Goal: Transaction & Acquisition: Book appointment/travel/reservation

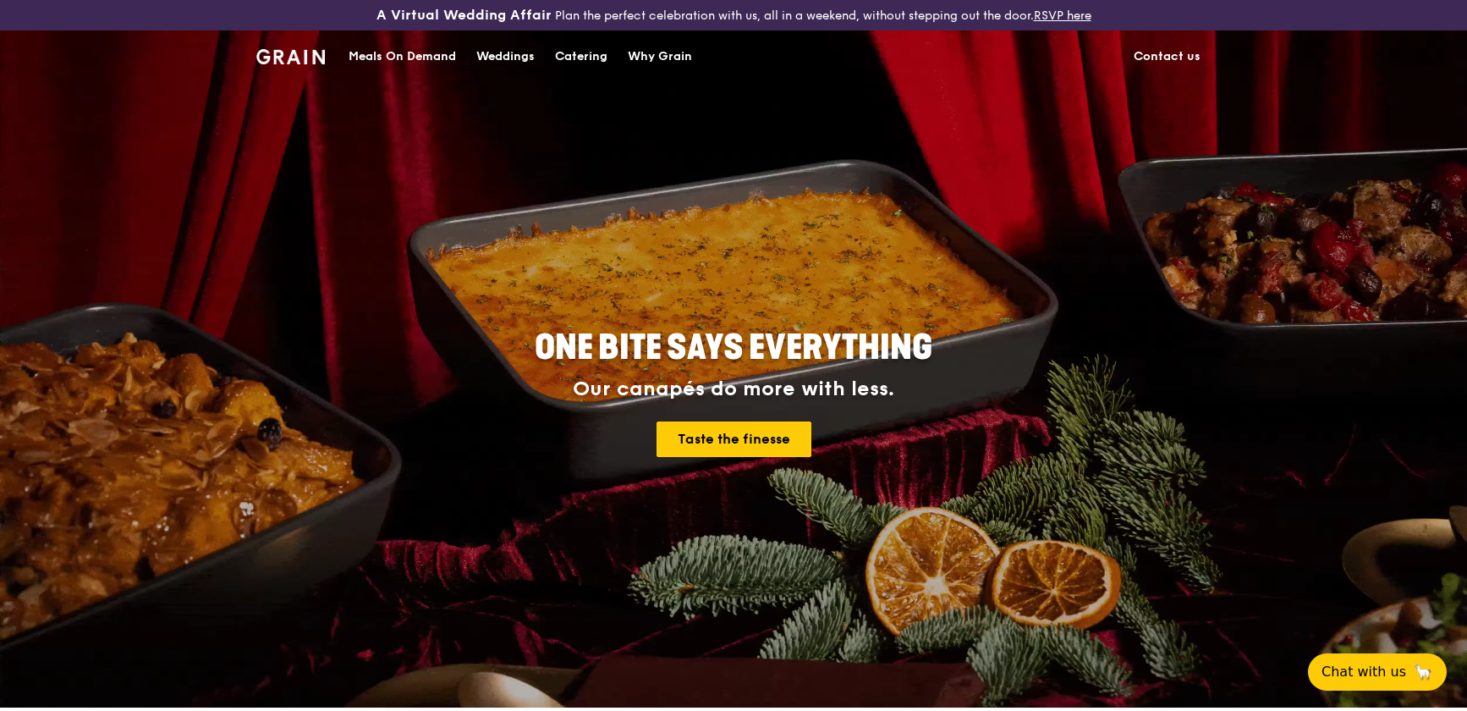
scroll to position [461, 0]
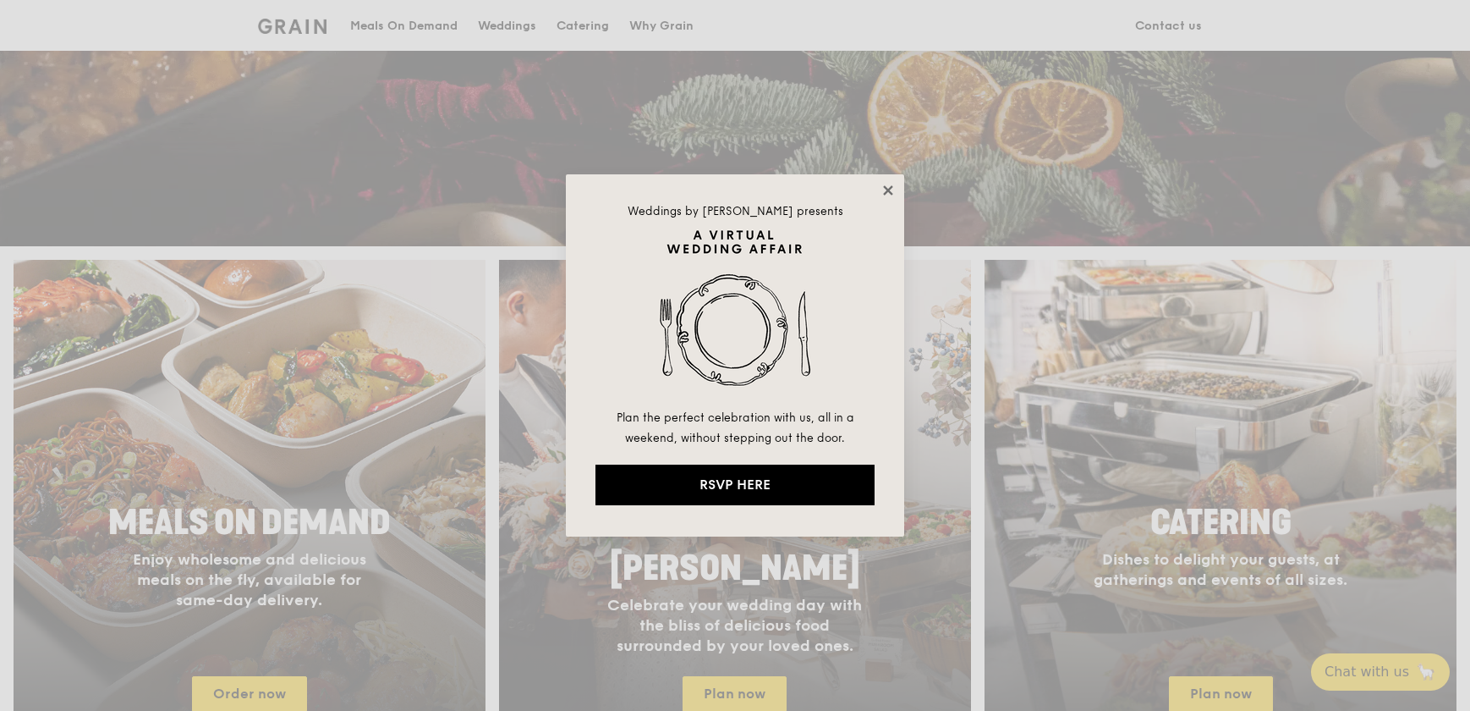
click at [887, 191] on icon at bounding box center [887, 189] width 9 height 9
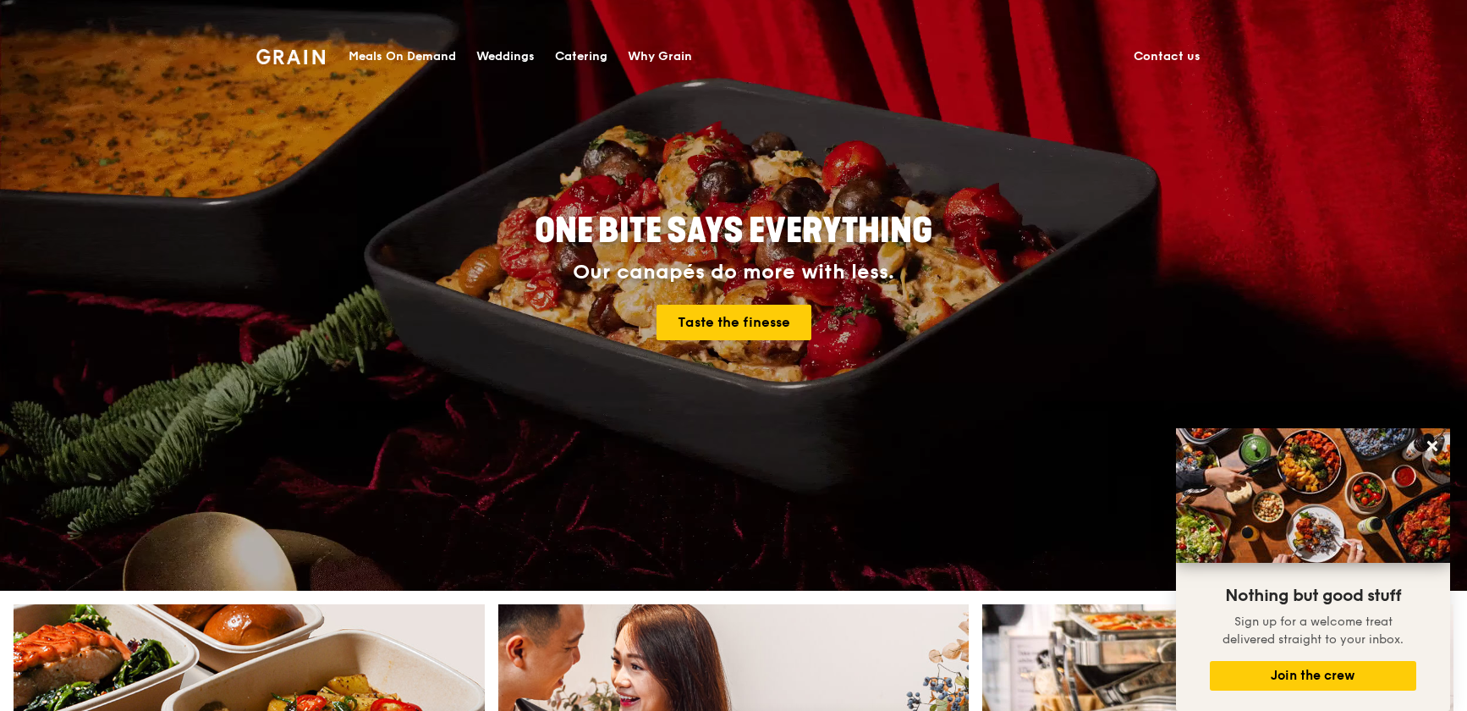
scroll to position [0, 0]
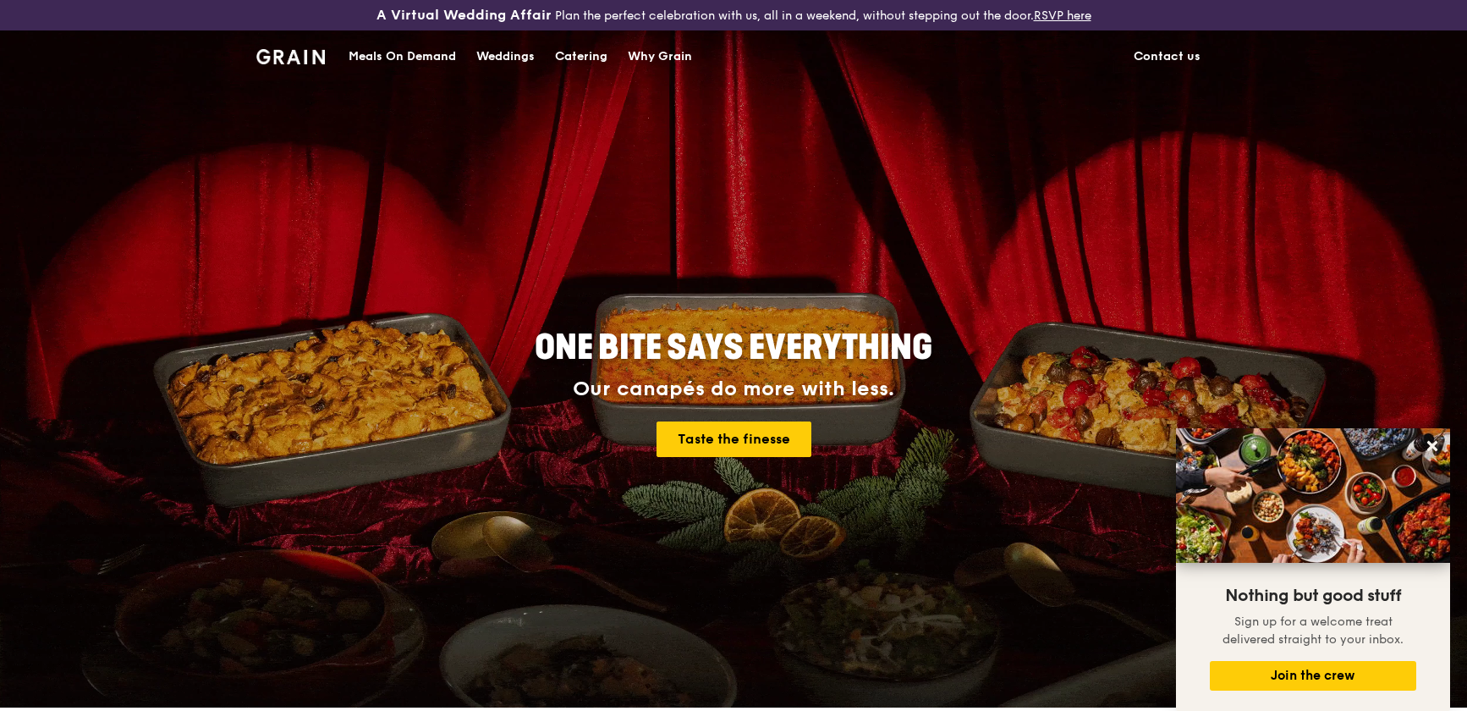
drag, startPoint x: 542, startPoint y: 60, endPoint x: 570, endPoint y: 60, distance: 27.9
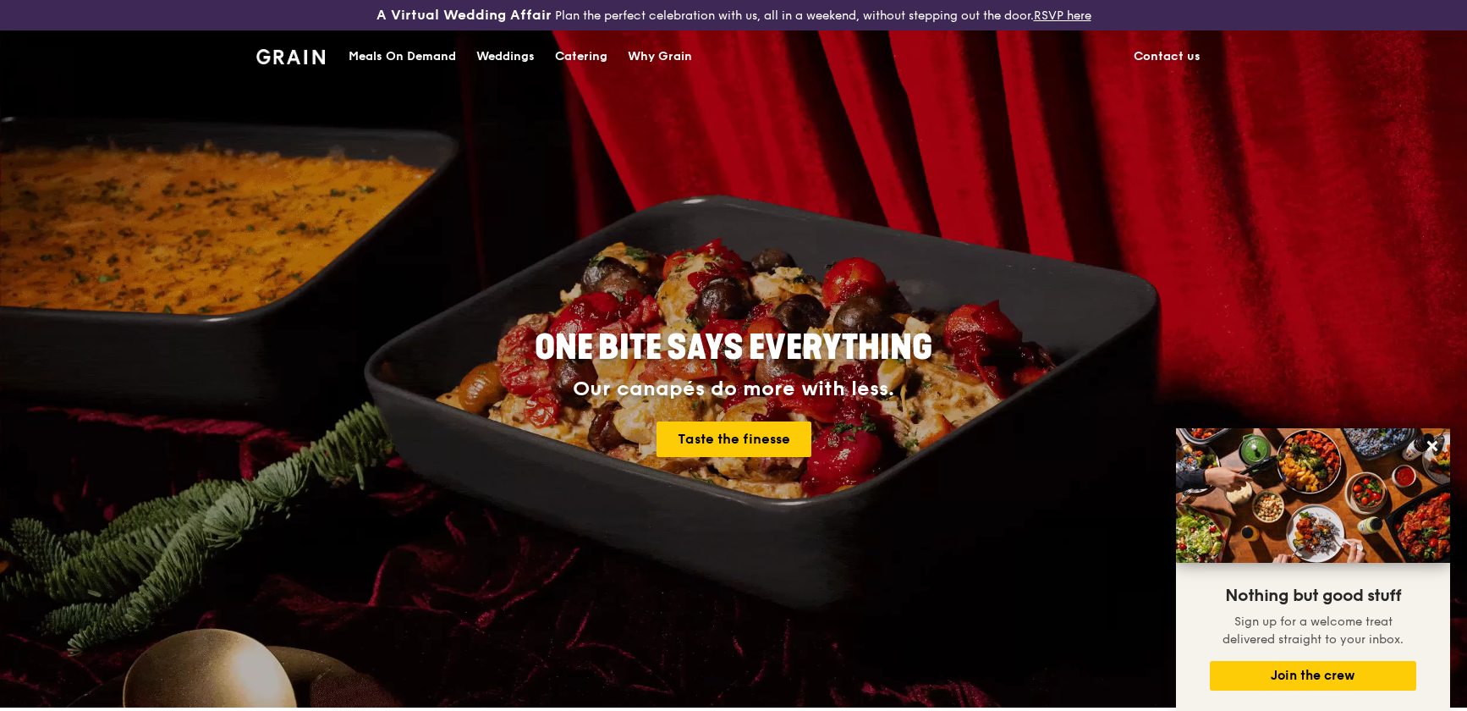
click at [569, 60] on div "Catering" at bounding box center [581, 56] width 52 height 51
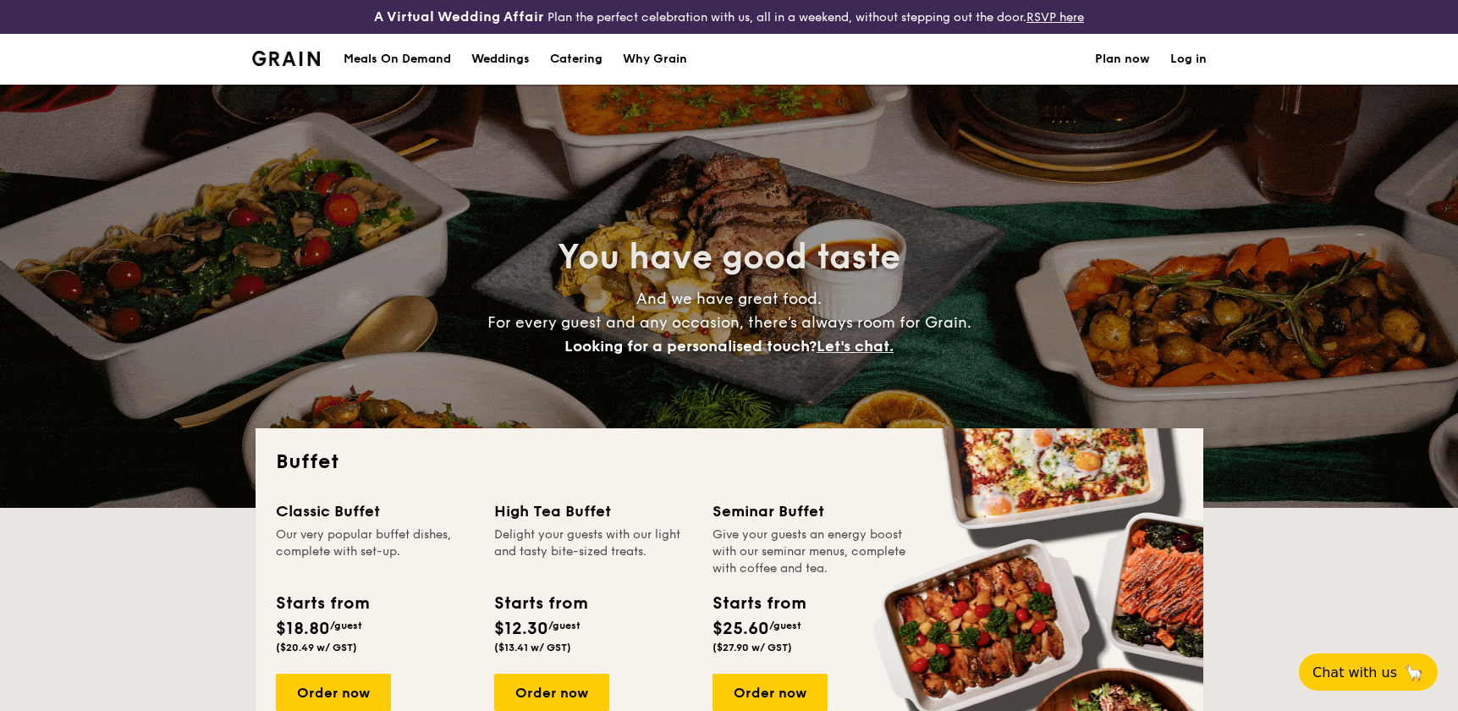
select select
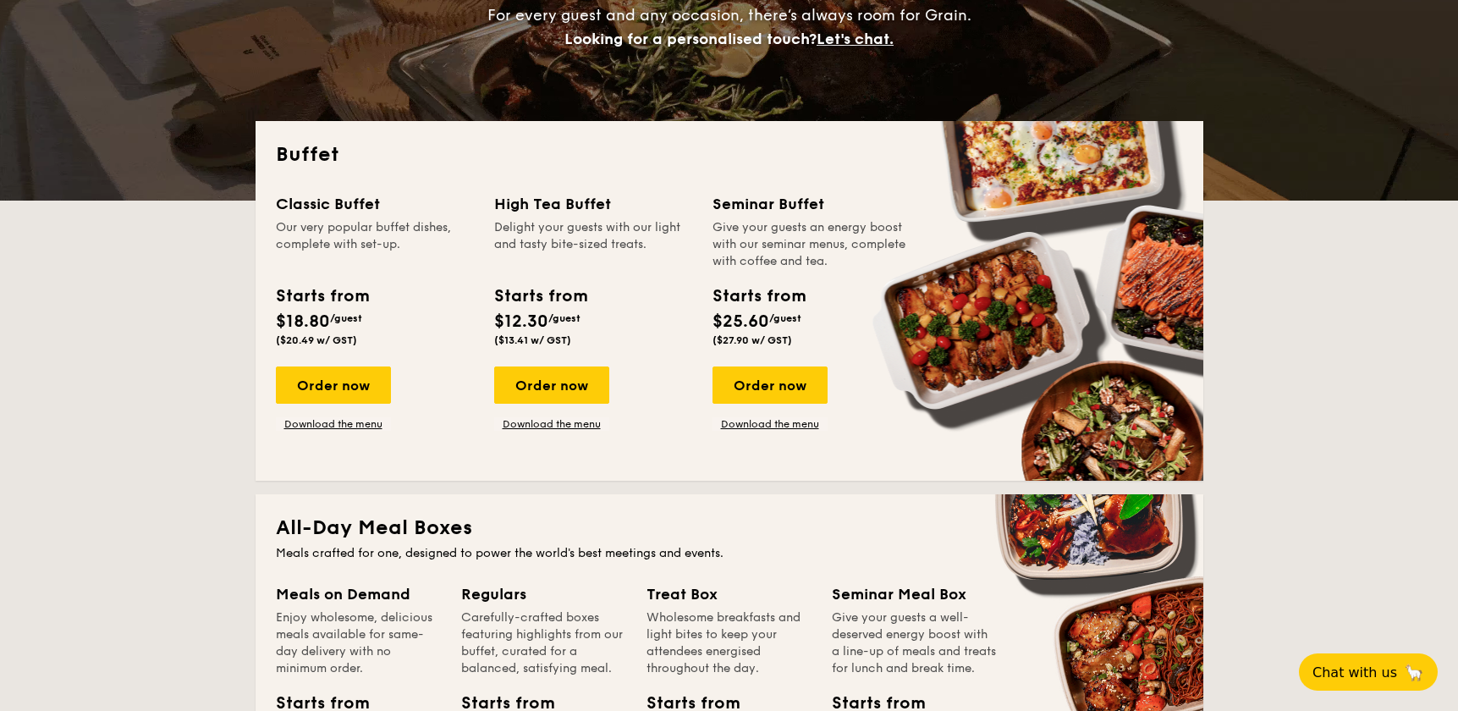
scroll to position [307, 0]
drag, startPoint x: 296, startPoint y: 209, endPoint x: 689, endPoint y: 359, distance: 420.9
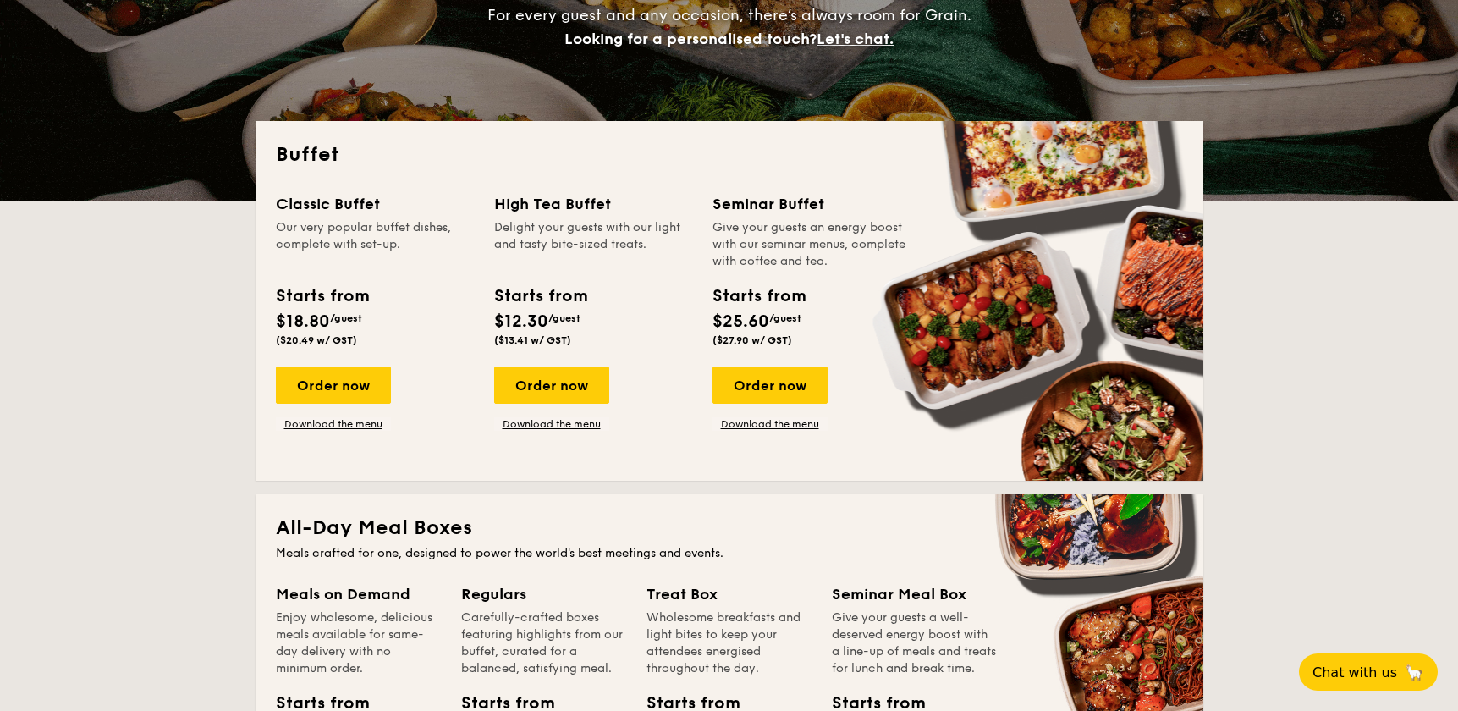
click at [700, 356] on div "Classic Buffet Our very popular buffet dishes, complete with set-up. Starts fro…" at bounding box center [729, 326] width 907 height 268
drag, startPoint x: 700, startPoint y: 357, endPoint x: 784, endPoint y: 542, distance: 203.3
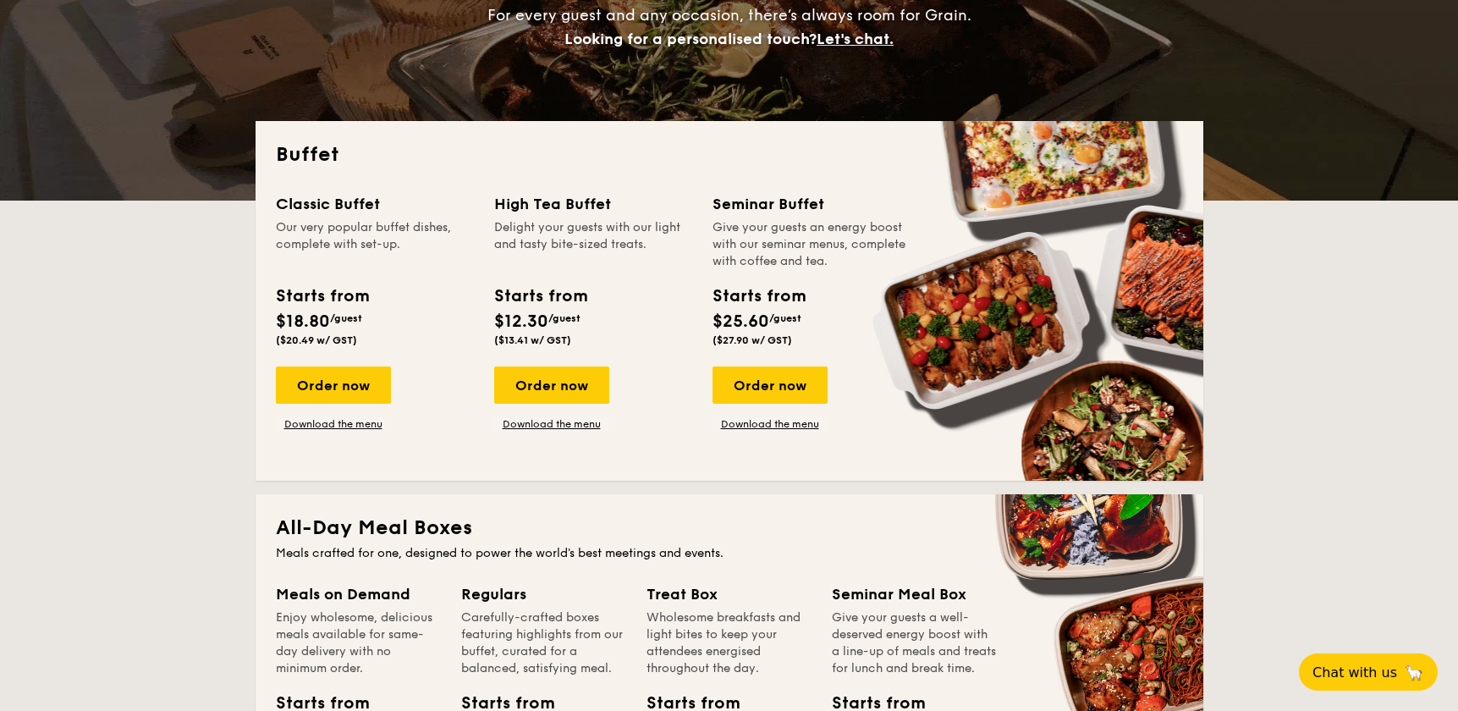
click at [784, 542] on div "All-Day Meal Boxes Meals crafted for one, designed to power the world's best me…" at bounding box center [729, 674] width 948 height 360
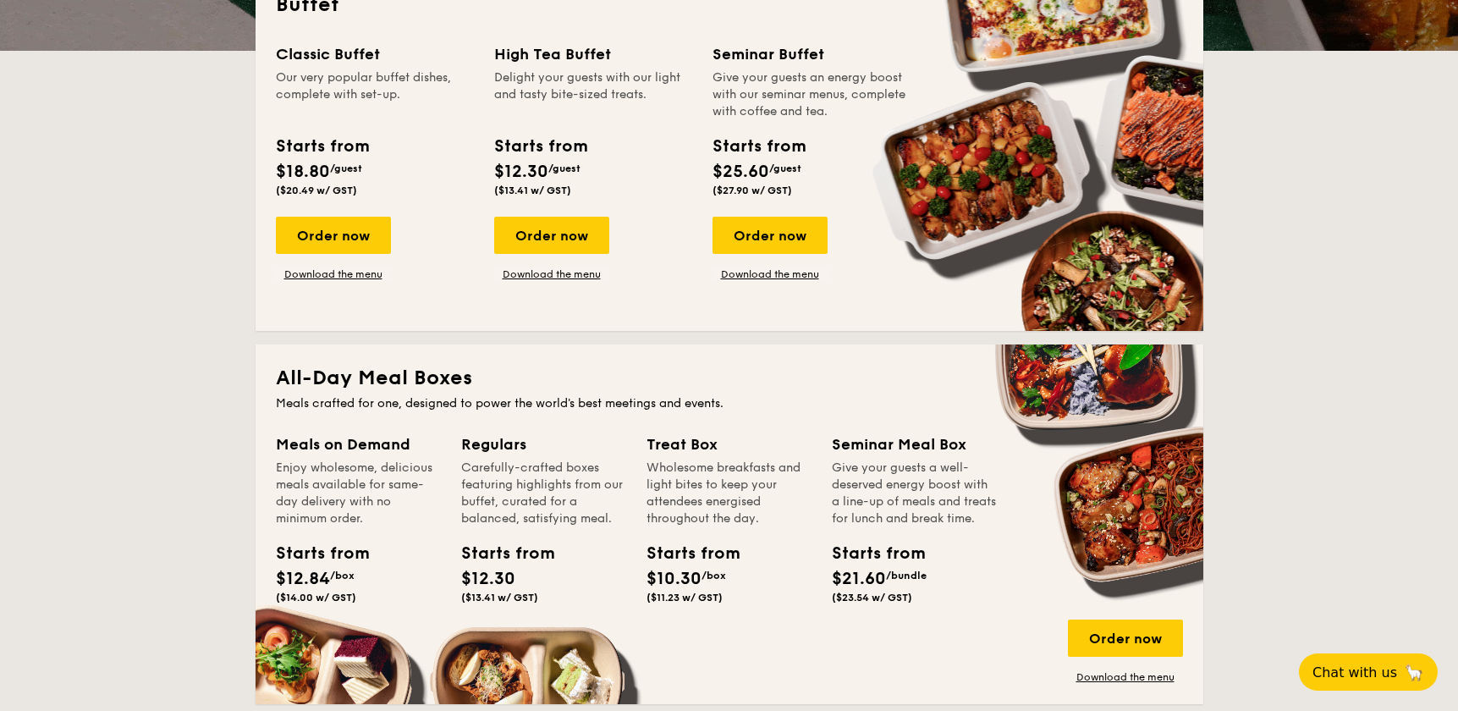
scroll to position [461, 0]
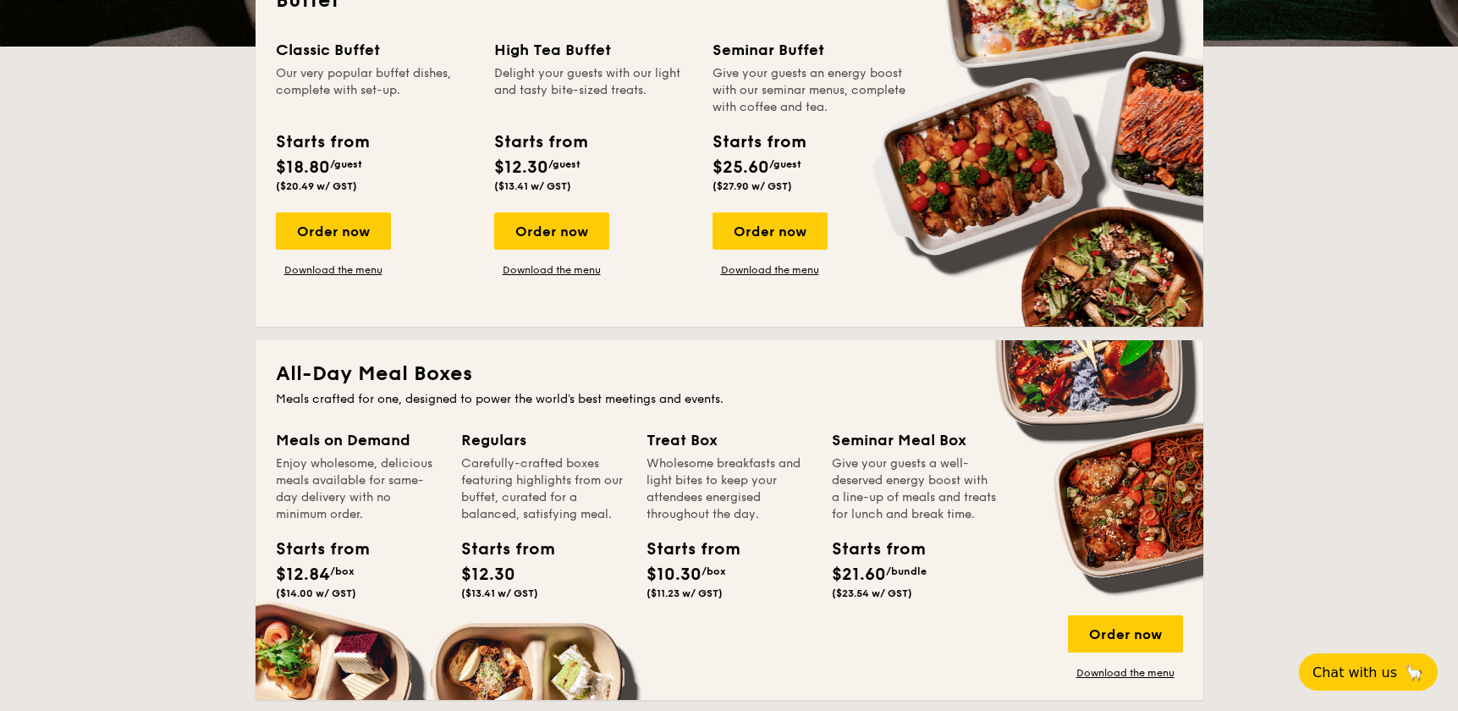
drag, startPoint x: 737, startPoint y: 588, endPoint x: 609, endPoint y: 402, distance: 225.7
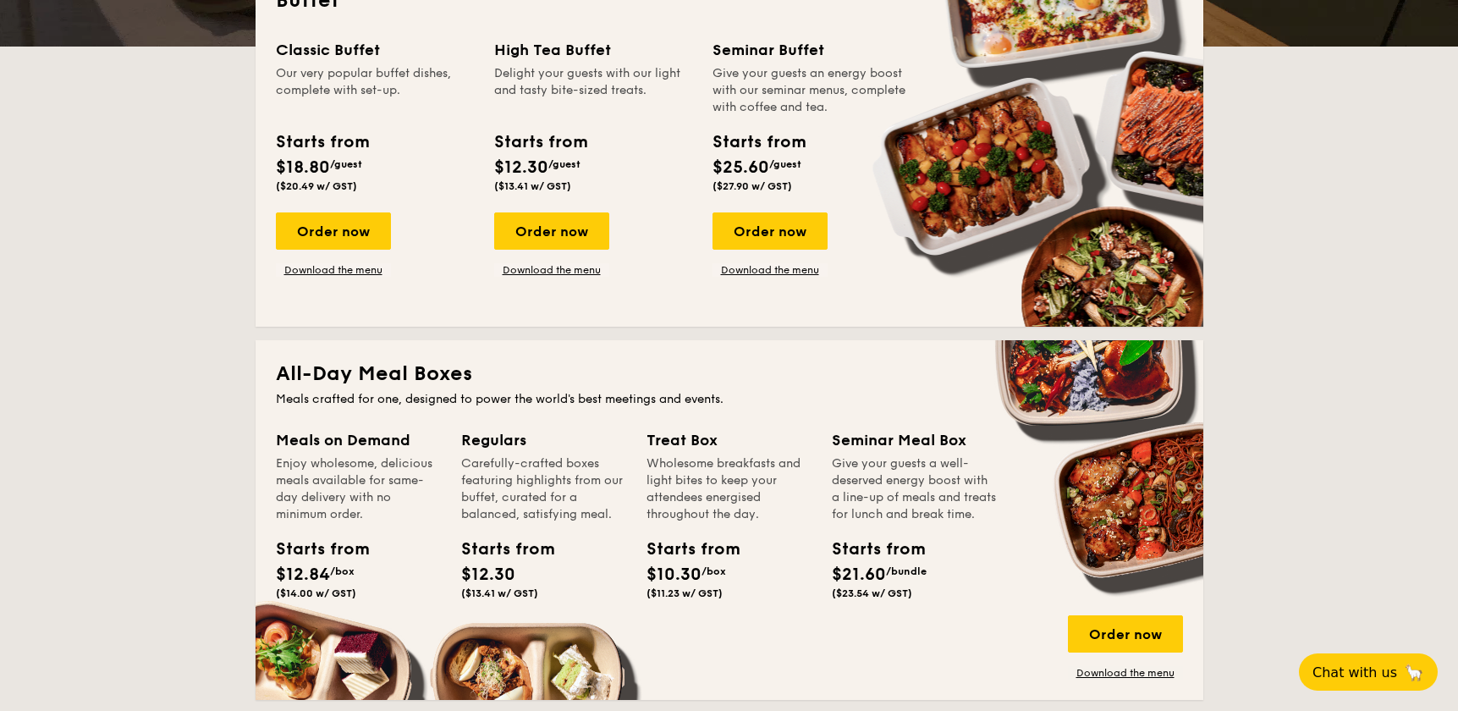
click at [608, 402] on div "All-Day Meal Boxes Meals crafted for one, designed to power the world's best me…" at bounding box center [729, 520] width 948 height 360
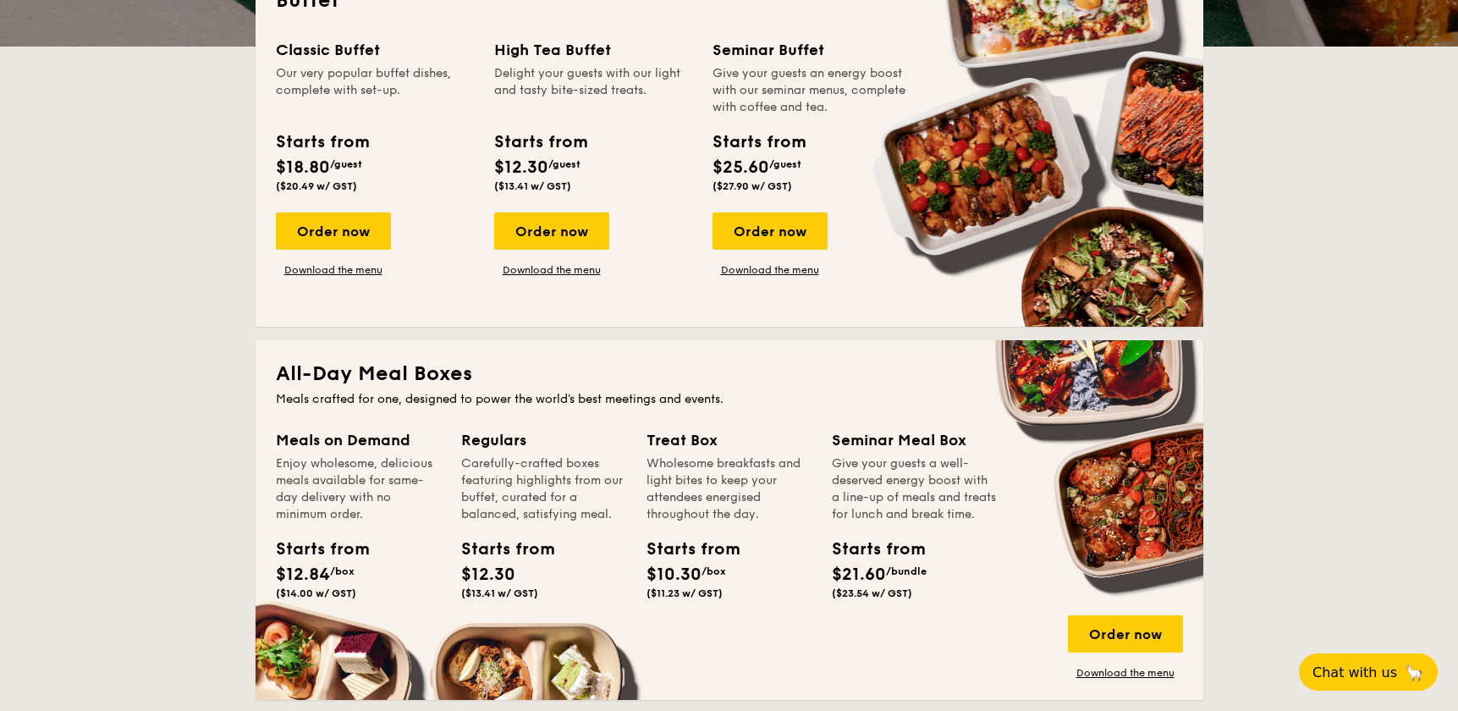
click at [748, 622] on div "Treat Box Wholesome breakfasts and light bites to keep your attendees energised…" at bounding box center [738, 537] width 185 height 218
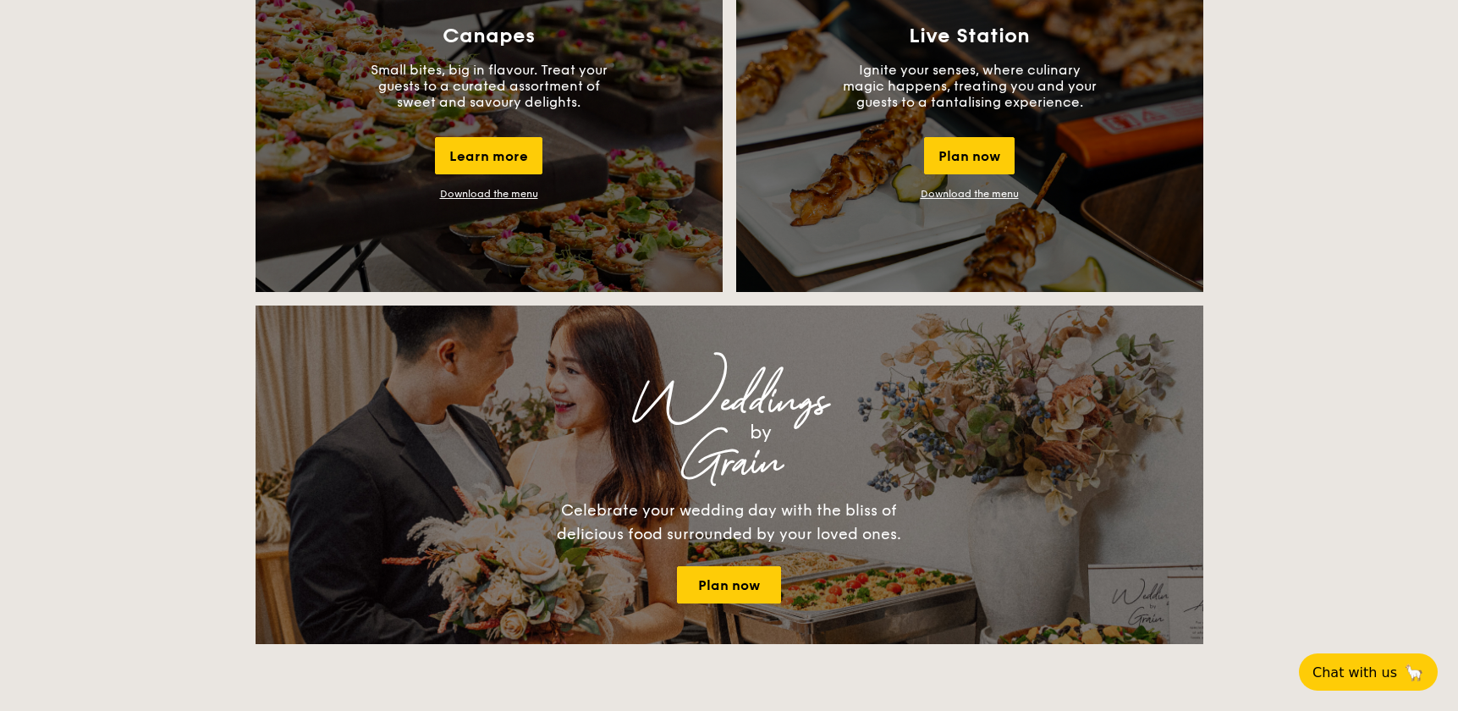
scroll to position [1616, 0]
